Goal: Task Accomplishment & Management: Manage account settings

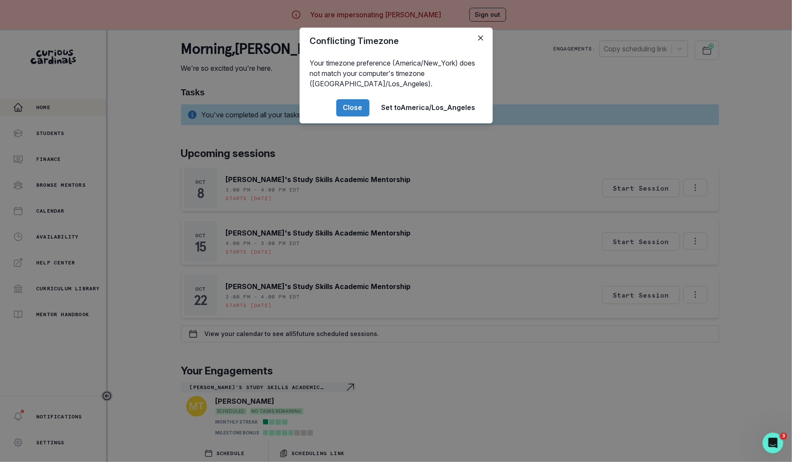
click at [345, 98] on footer "Close Set to [GEOGRAPHIC_DATA]/Los_Angeles" at bounding box center [396, 107] width 193 height 31
click at [337, 109] on button "Close" at bounding box center [352, 107] width 33 height 17
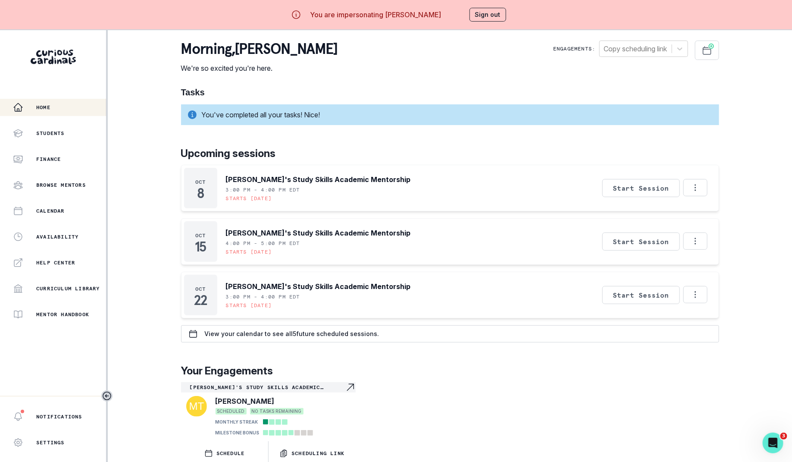
click at [482, 22] on div "You are impersonating [PERSON_NAME] Sign out" at bounding box center [396, 14] width 245 height 21
click at [482, 17] on button "Sign out" at bounding box center [487, 15] width 37 height 14
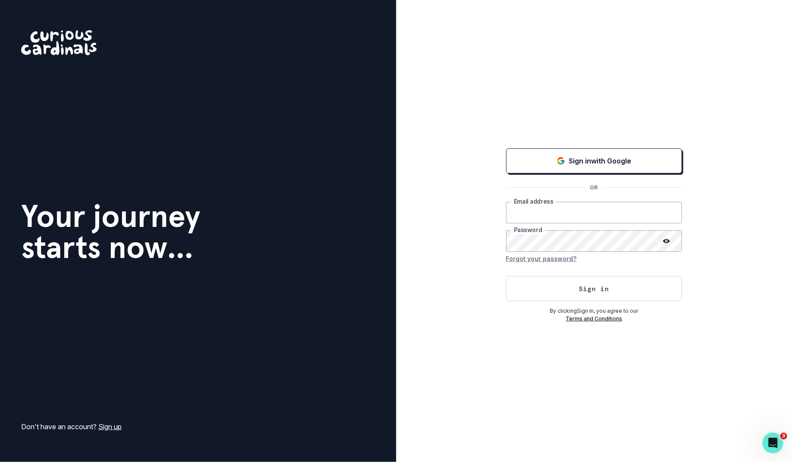
type input "[PERSON_NAME][EMAIL_ADDRESS][DOMAIN_NAME]"
click at [498, 280] on div "Sign in with Google OR [PERSON_NAME][EMAIL_ADDRESS][DOMAIN_NAME] Email address …" at bounding box center [594, 231] width 396 height 462
click at [530, 284] on button "Sign in" at bounding box center [594, 288] width 176 height 25
